Goal: Navigation & Orientation: Find specific page/section

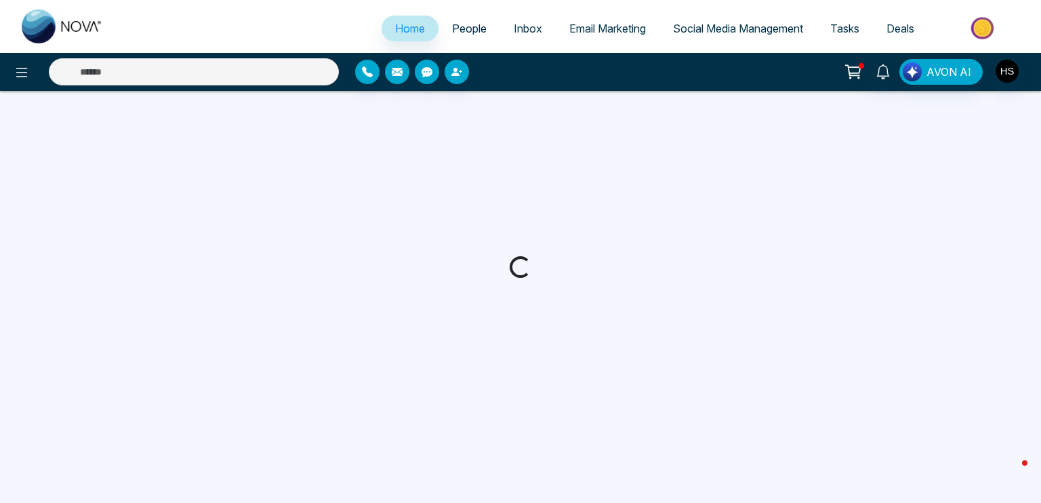
select select "*"
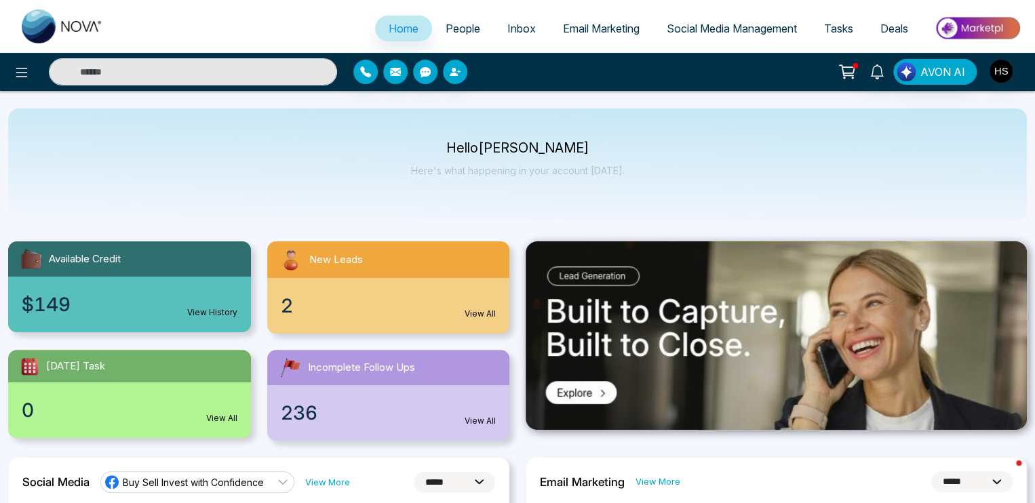
click at [458, 24] on span "People" at bounding box center [462, 29] width 35 height 14
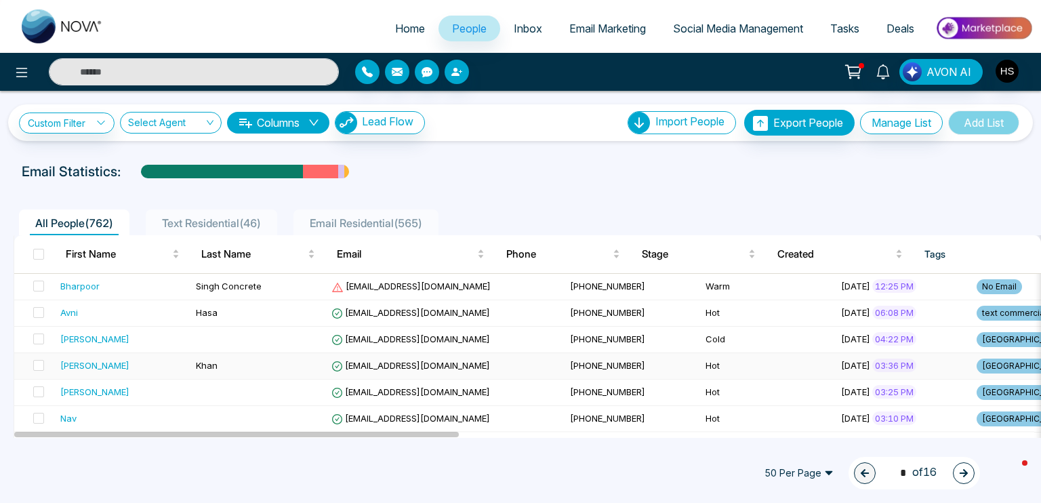
click at [81, 367] on div "[PERSON_NAME]" at bounding box center [94, 366] width 69 height 14
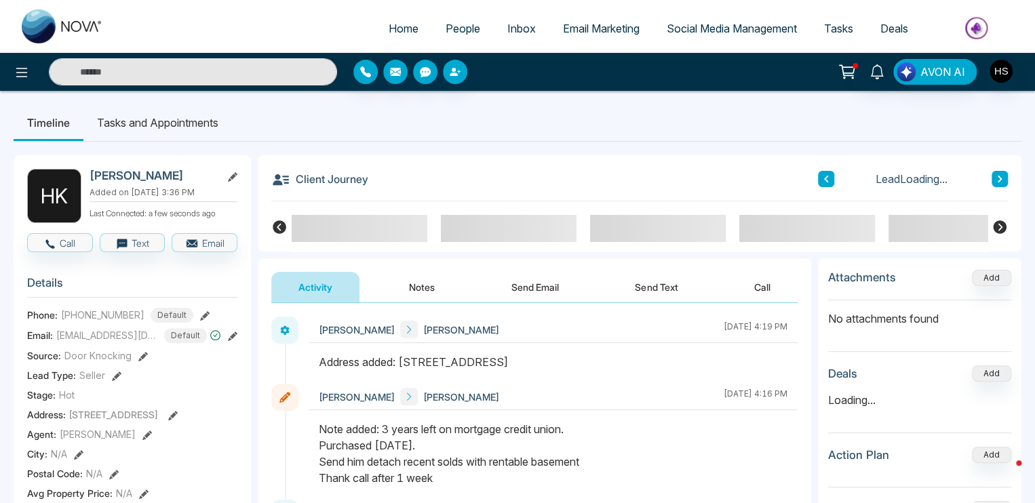
click at [422, 296] on button "Notes" at bounding box center [422, 287] width 80 height 31
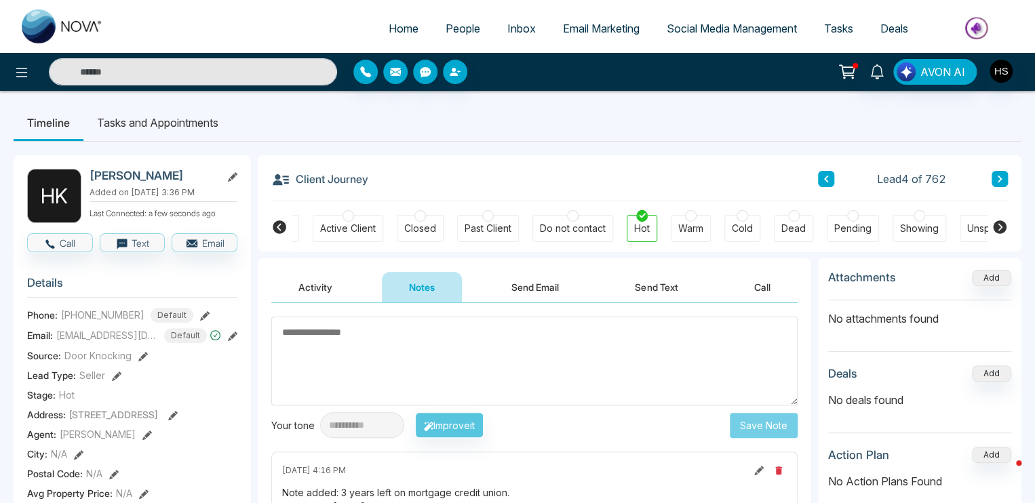
click at [447, 32] on span "People" at bounding box center [462, 29] width 35 height 14
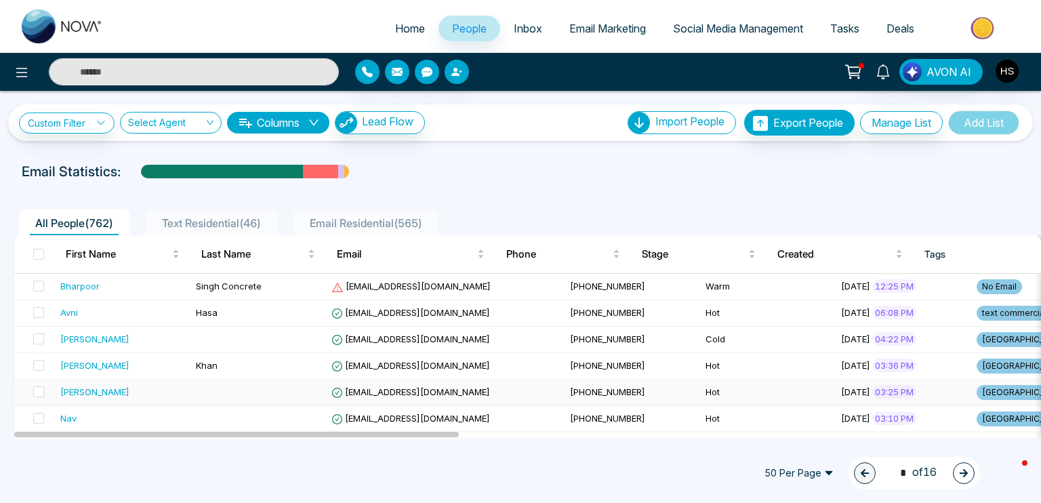
click at [73, 394] on div "[PERSON_NAME]" at bounding box center [94, 392] width 69 height 14
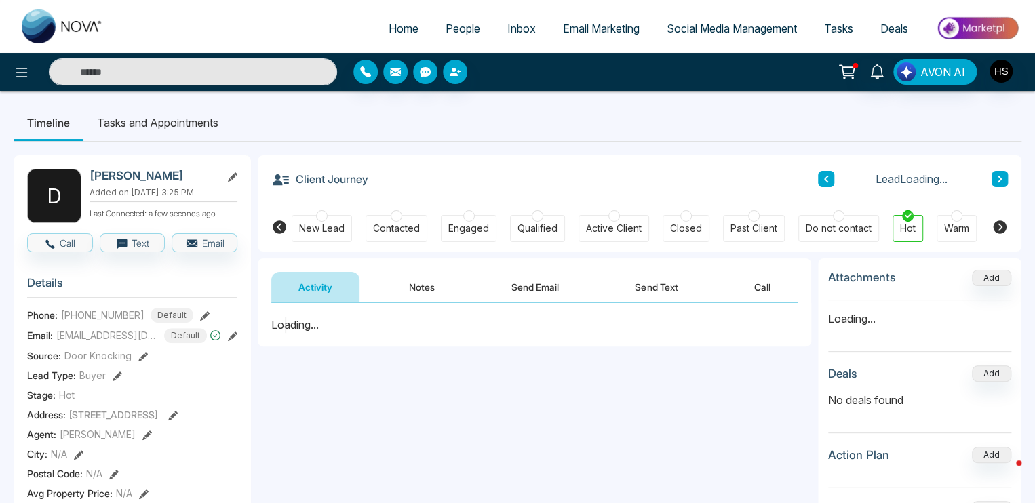
click at [407, 285] on button "Notes" at bounding box center [422, 287] width 80 height 31
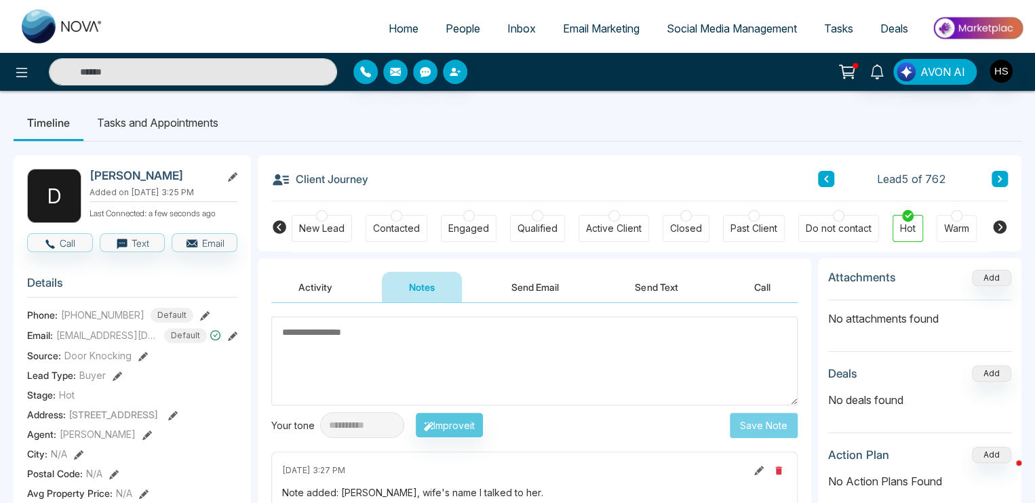
click at [447, 22] on span "People" at bounding box center [462, 29] width 35 height 14
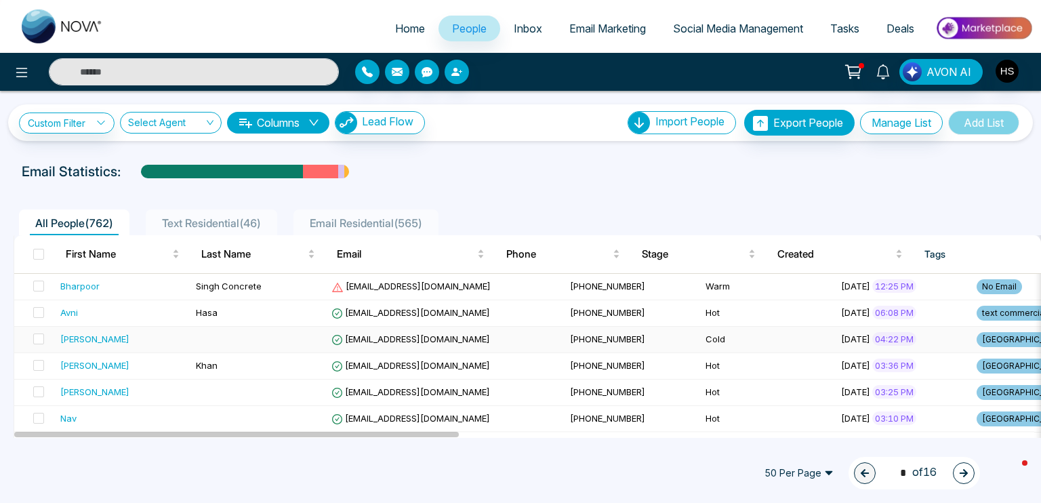
click at [82, 335] on div "[PERSON_NAME]" at bounding box center [94, 339] width 69 height 14
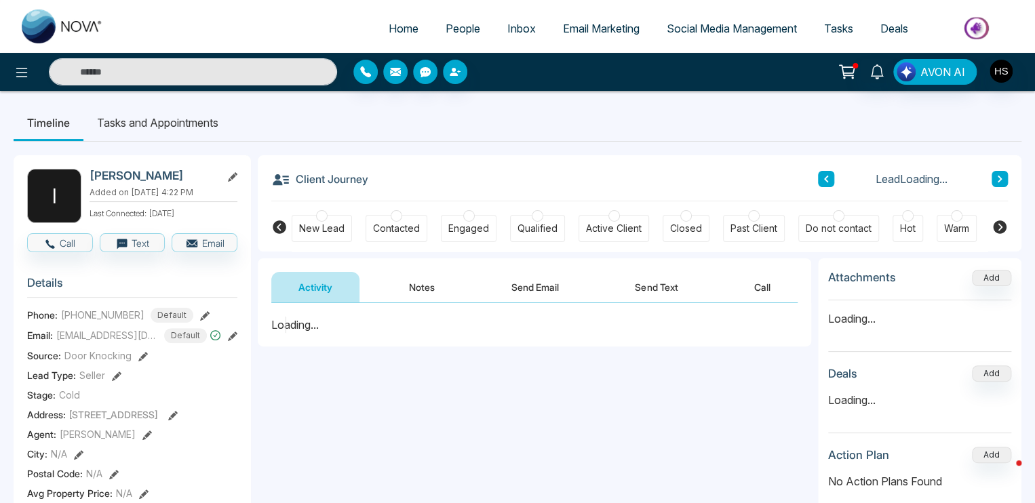
click at [414, 288] on button "Notes" at bounding box center [422, 287] width 80 height 31
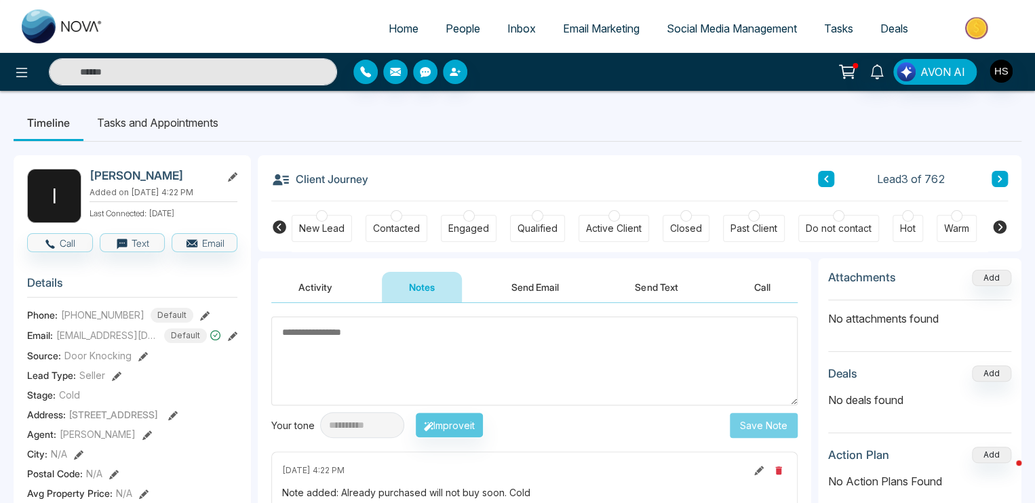
click at [462, 35] on span "People" at bounding box center [462, 29] width 35 height 14
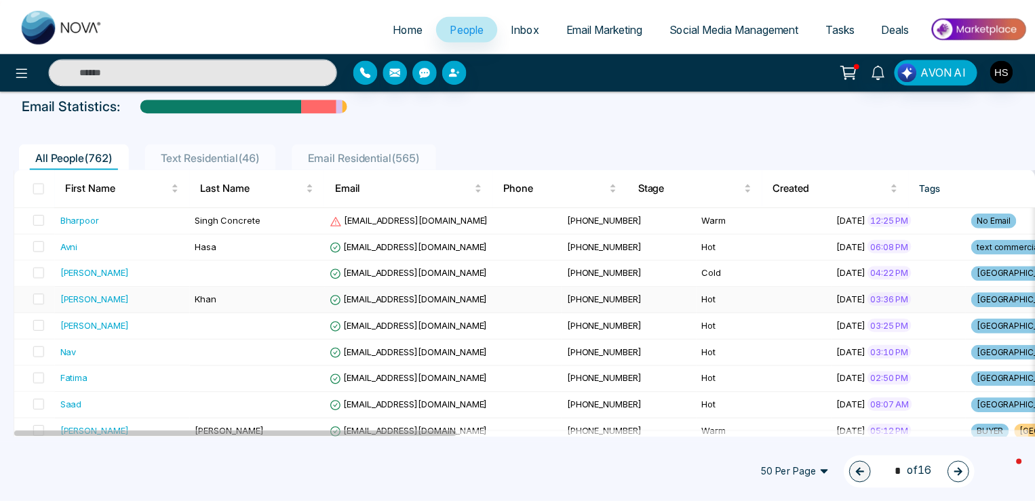
scroll to position [68, 0]
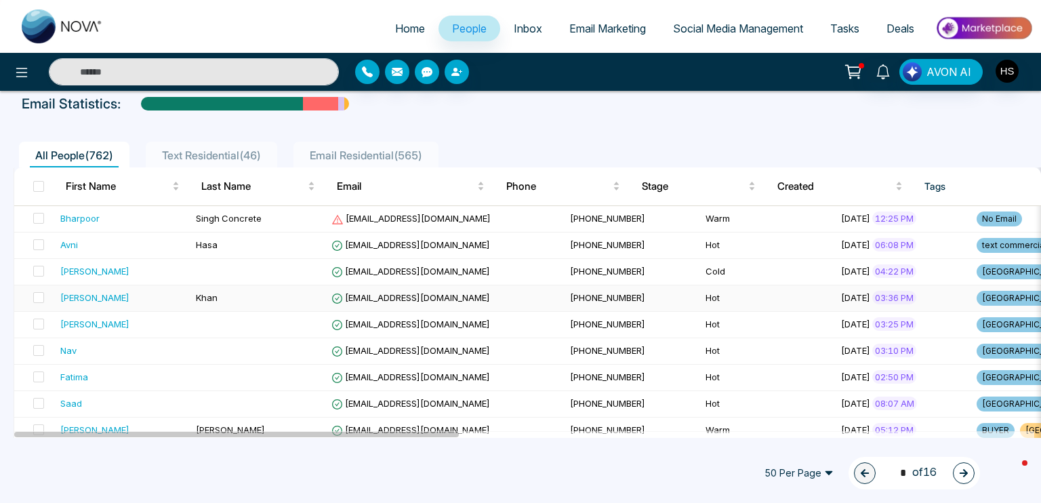
click at [74, 292] on div "[PERSON_NAME]" at bounding box center [94, 298] width 69 height 14
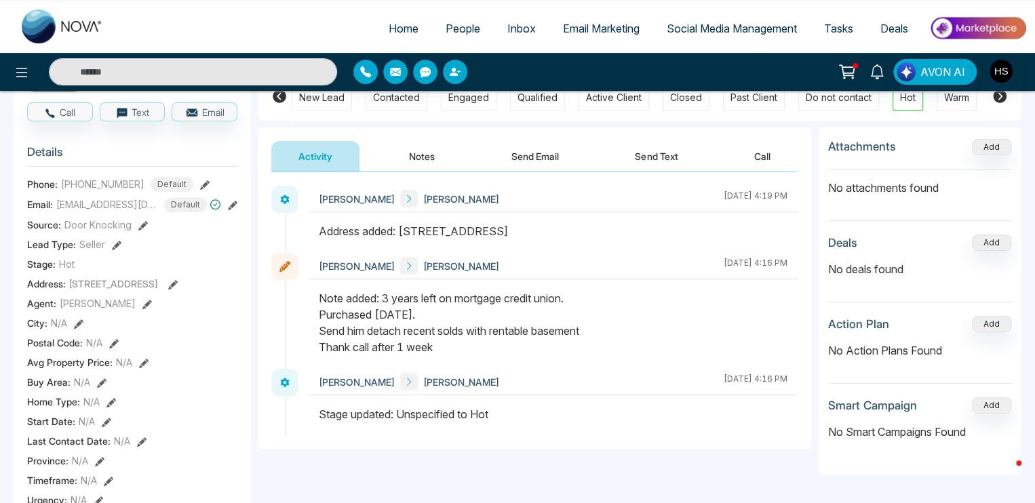
scroll to position [136, 0]
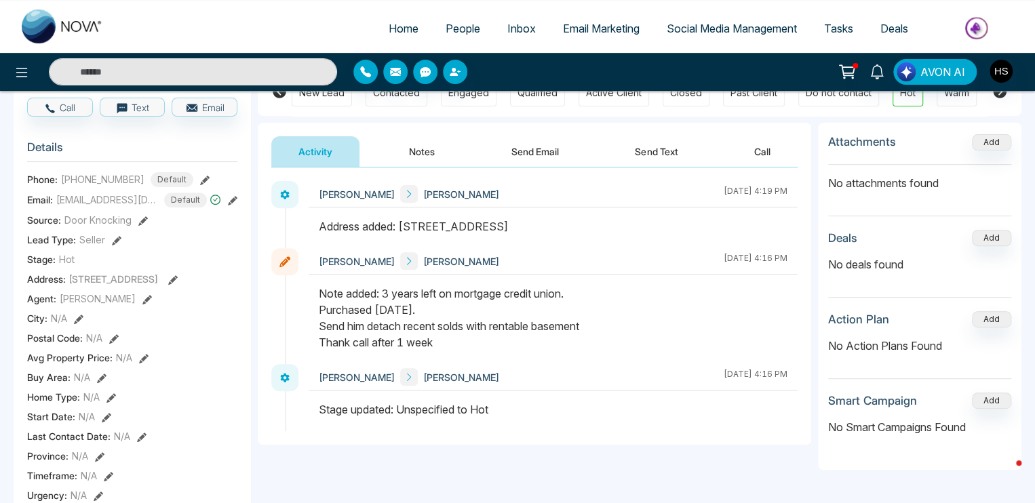
click at [425, 148] on button "Notes" at bounding box center [422, 151] width 80 height 31
